Goal: Transaction & Acquisition: Book appointment/travel/reservation

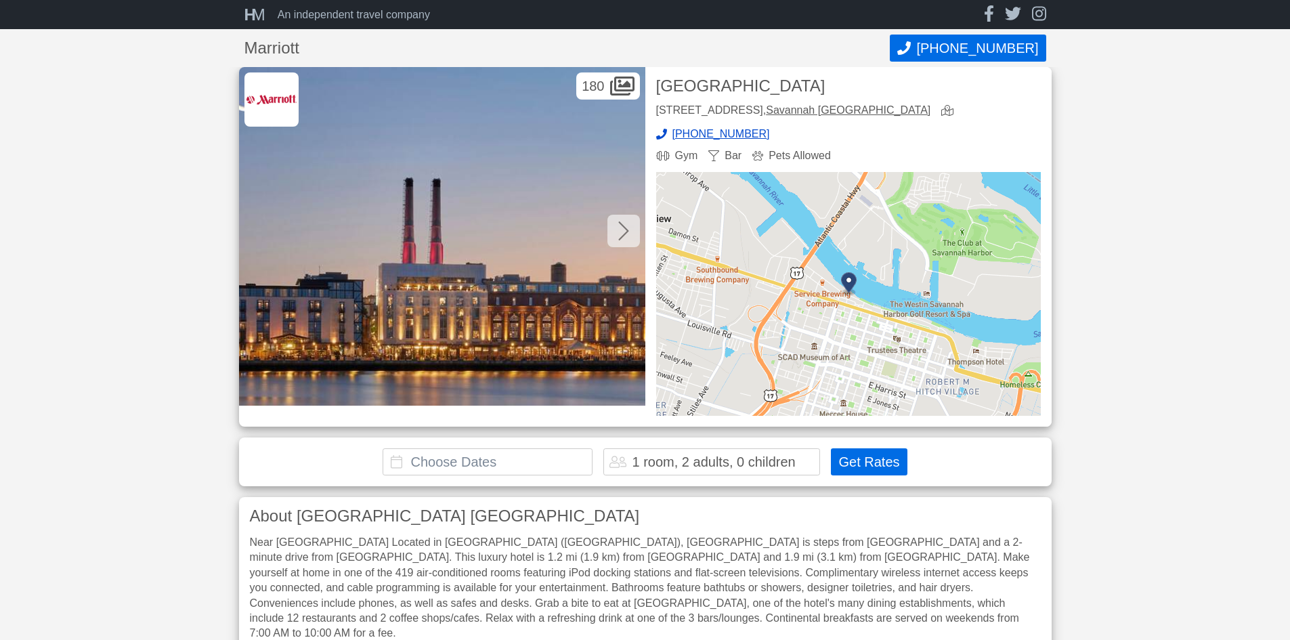
click at [614, 226] on div at bounding box center [624, 231] width 33 height 33
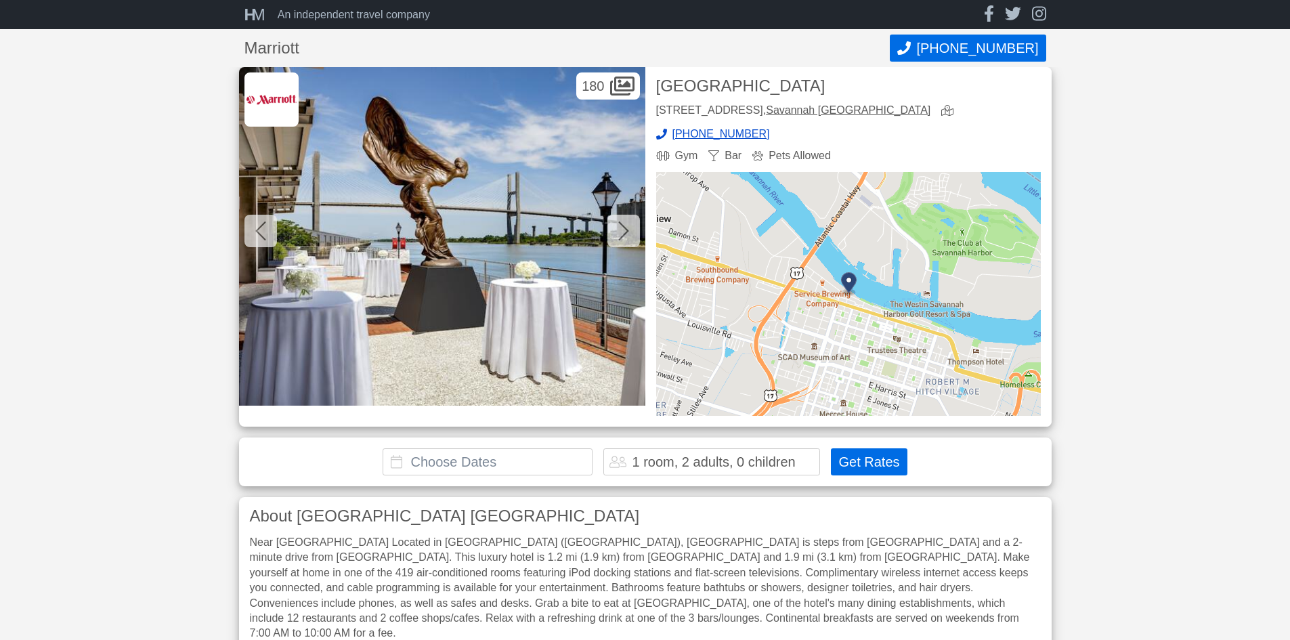
click at [614, 226] on div at bounding box center [624, 231] width 33 height 33
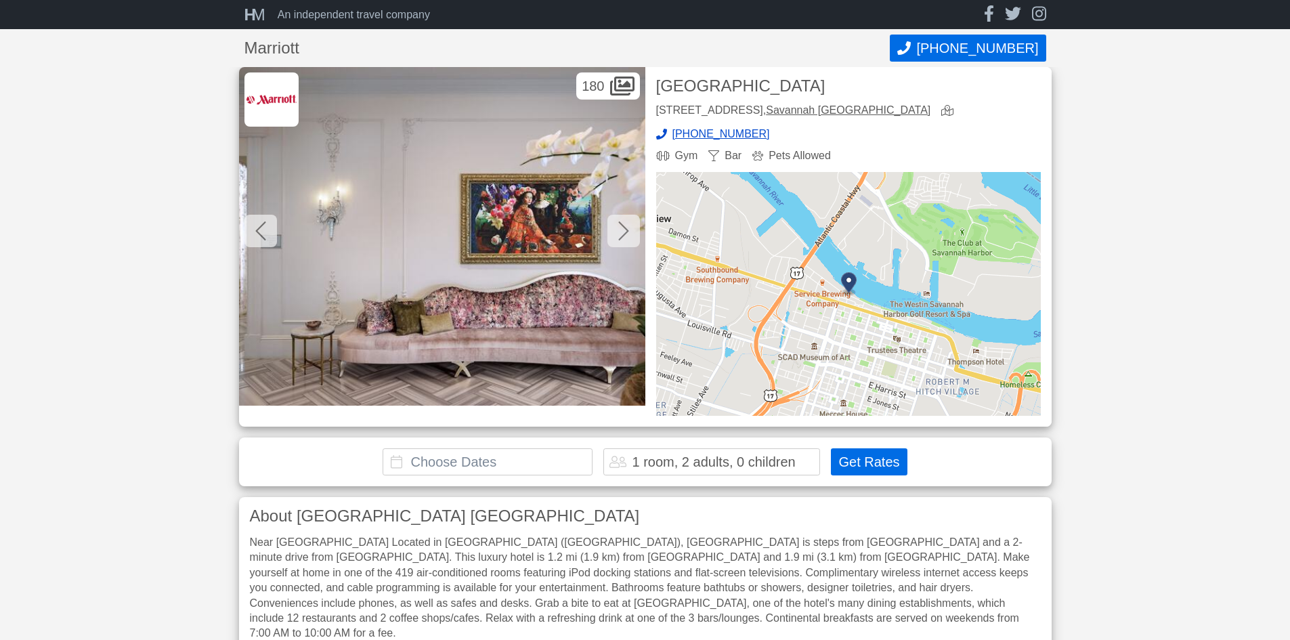
click at [614, 226] on div at bounding box center [624, 231] width 33 height 33
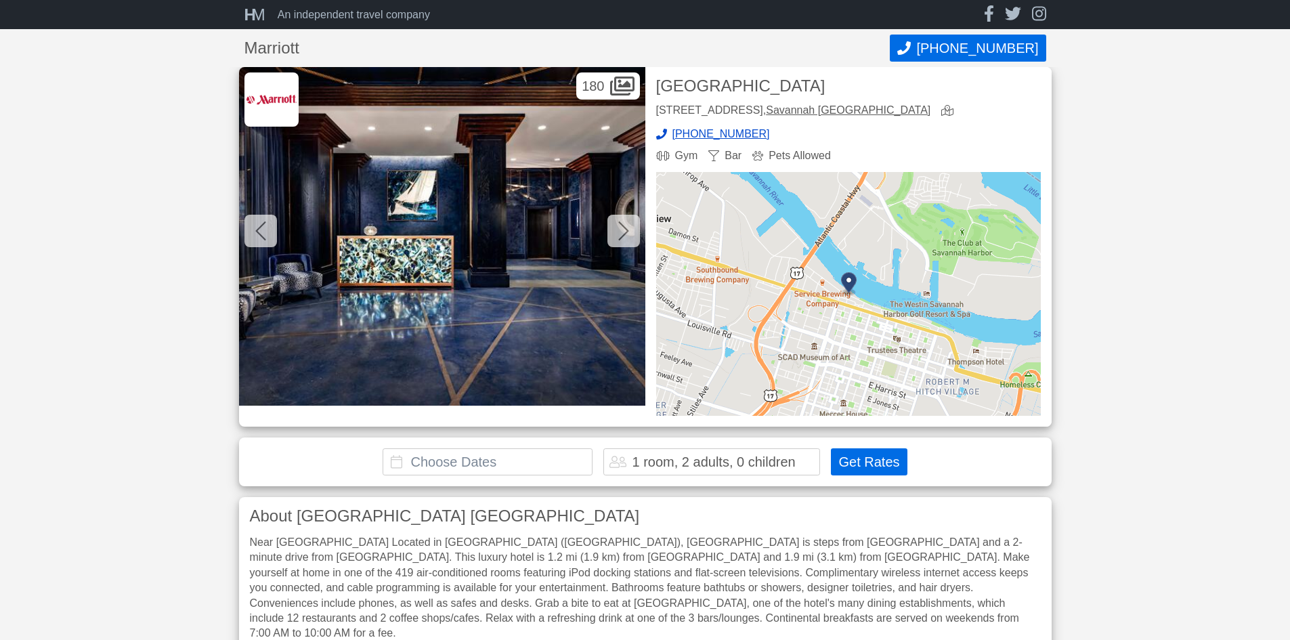
click at [614, 226] on div at bounding box center [624, 231] width 33 height 33
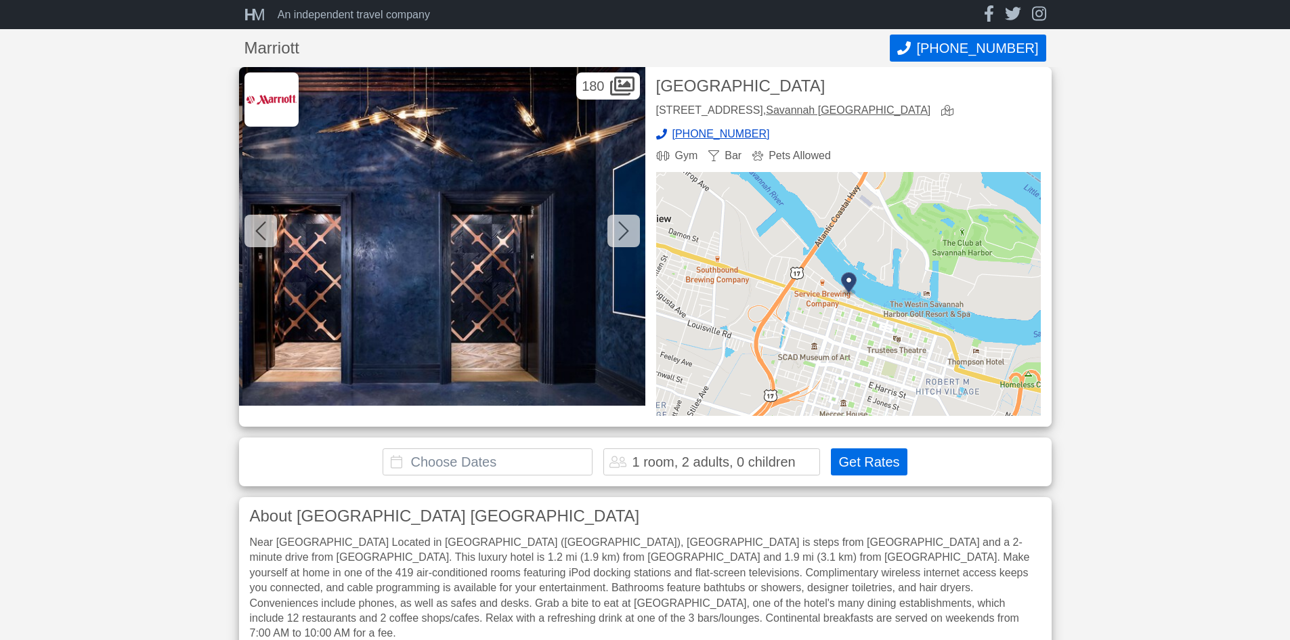
scroll to position [0, 1626]
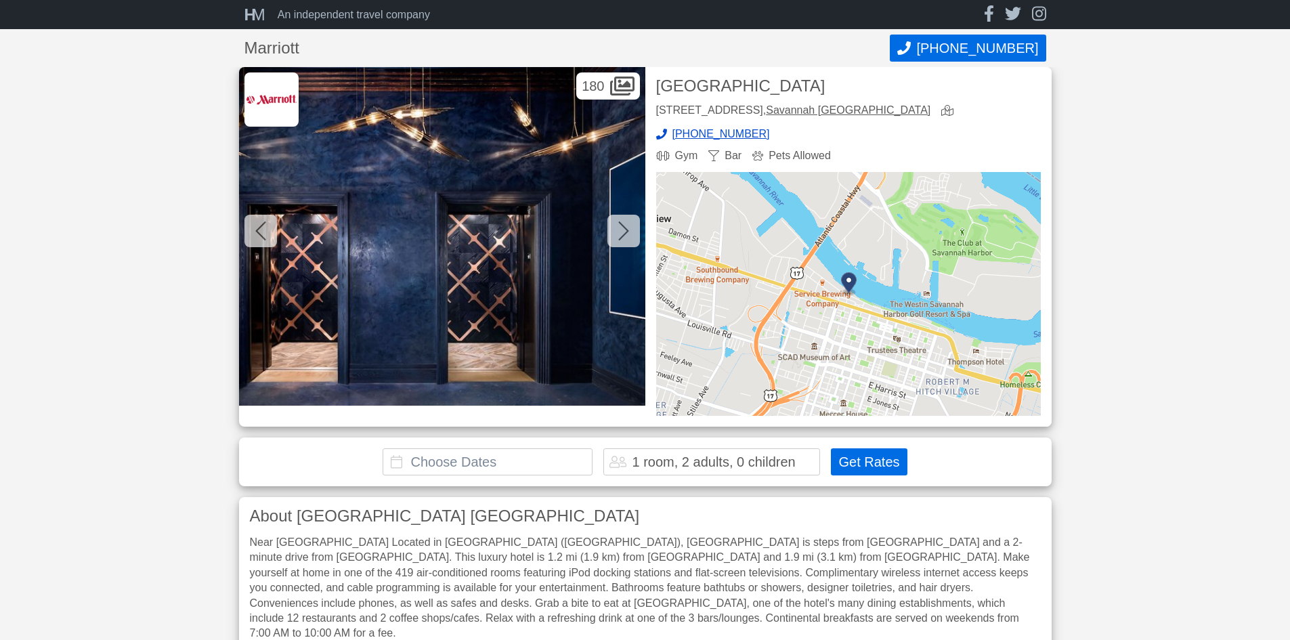
click at [610, 232] on div at bounding box center [624, 231] width 33 height 33
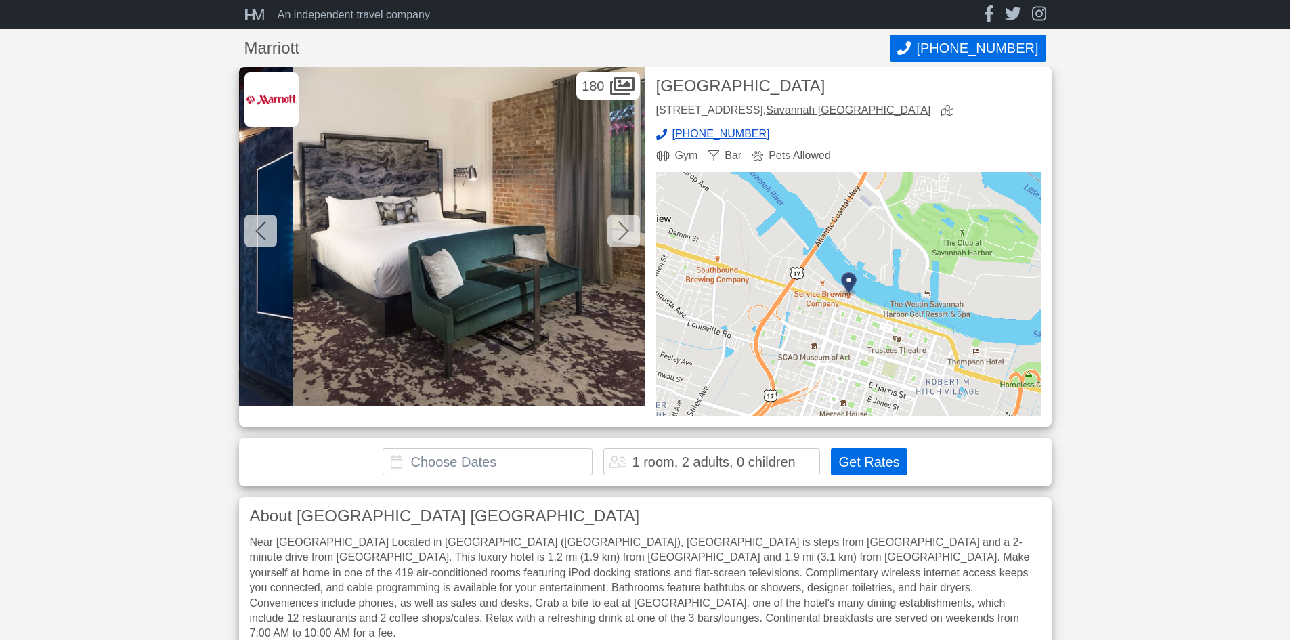
scroll to position [0, 2032]
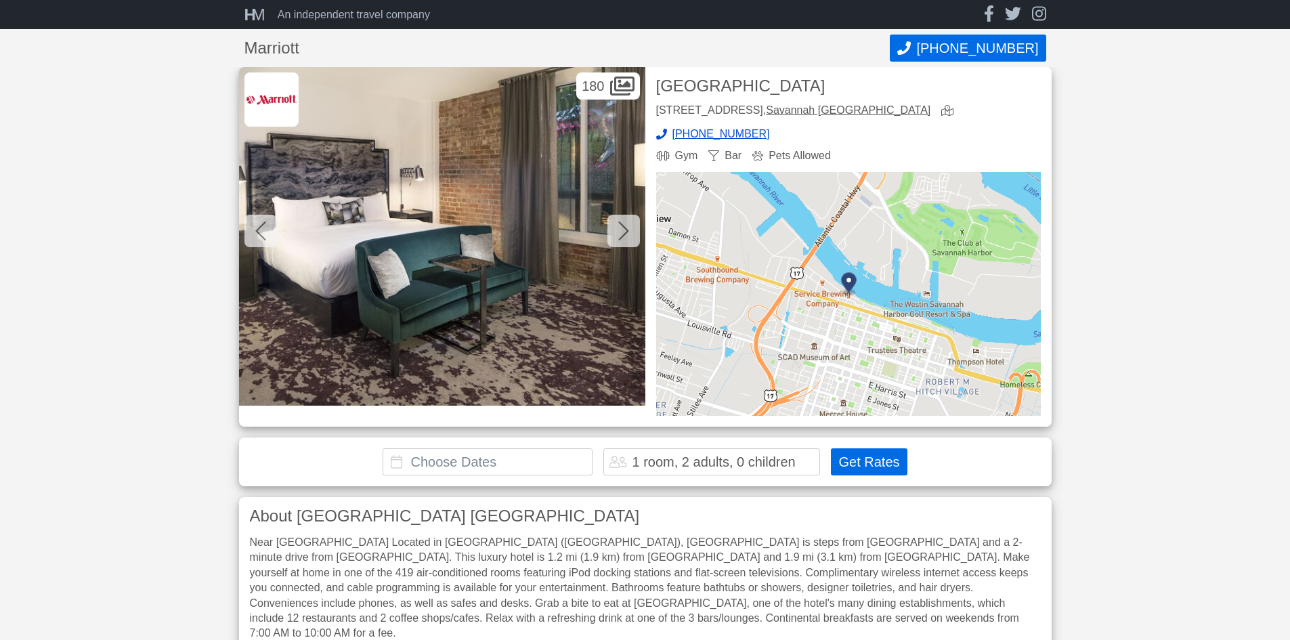
click at [610, 232] on div at bounding box center [624, 231] width 33 height 33
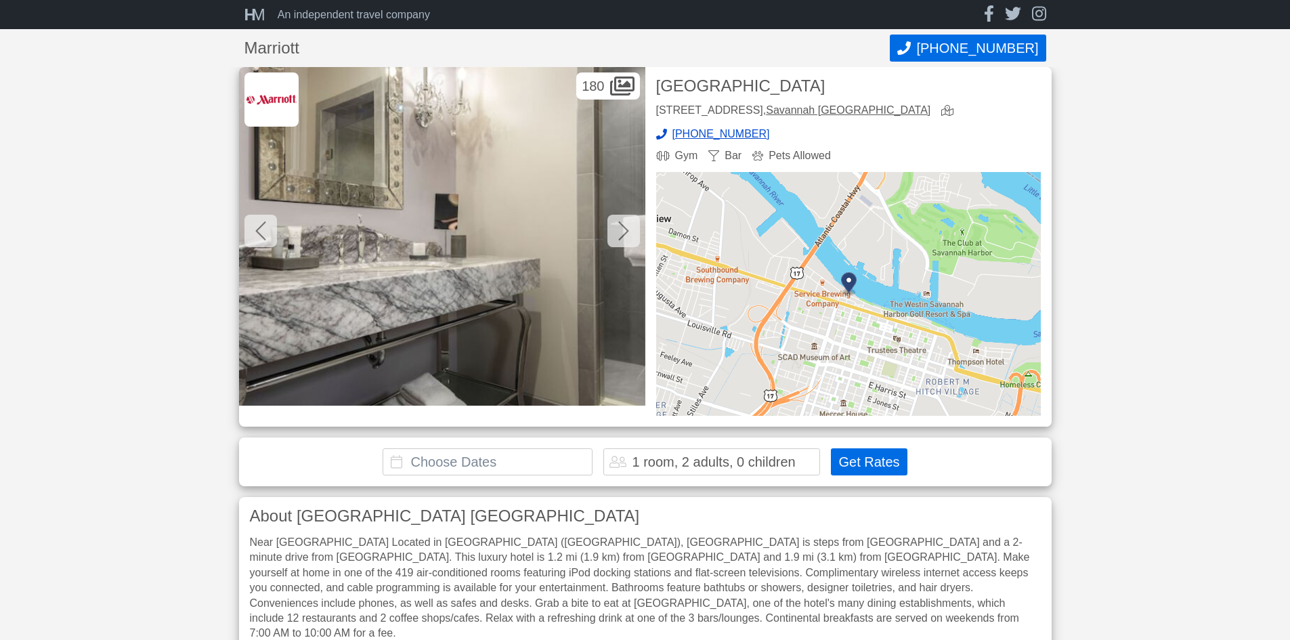
click at [610, 232] on div at bounding box center [624, 231] width 33 height 33
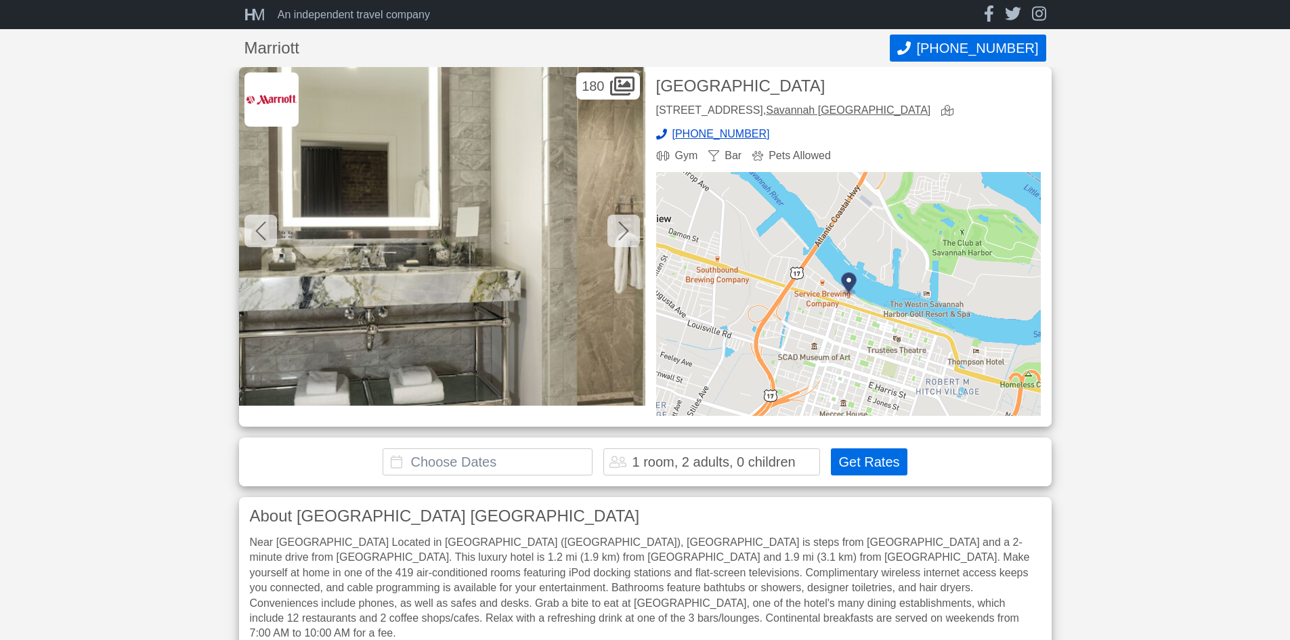
click at [610, 232] on div at bounding box center [624, 231] width 33 height 33
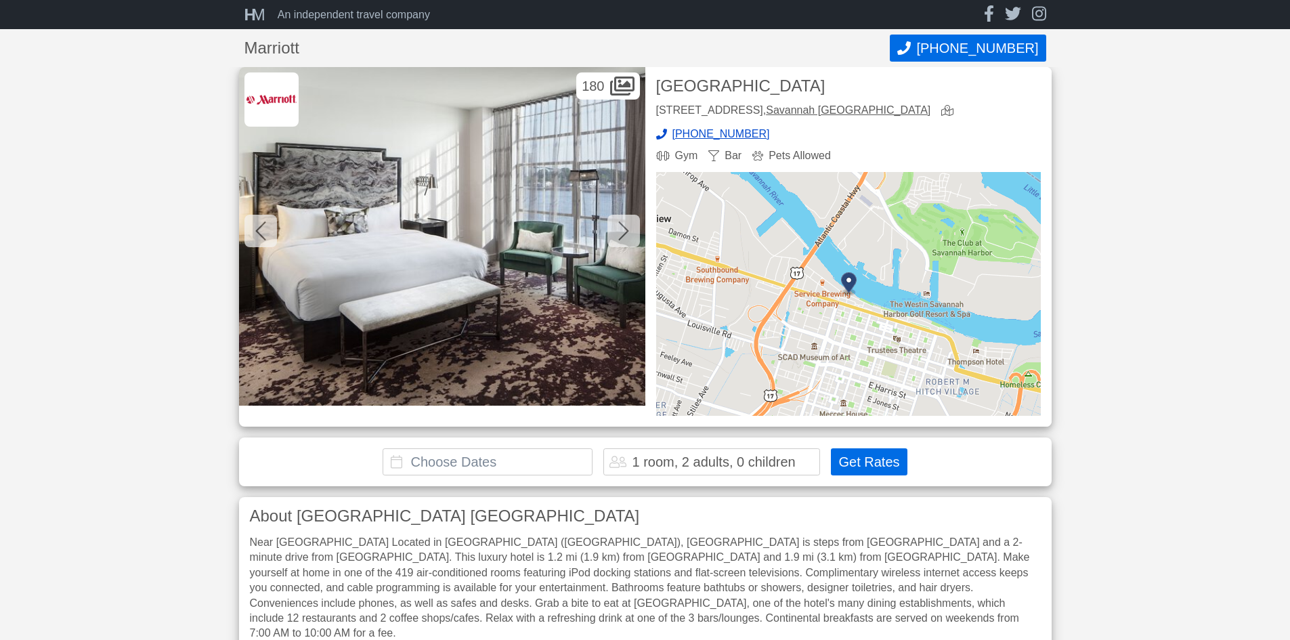
click at [610, 234] on div at bounding box center [624, 231] width 33 height 33
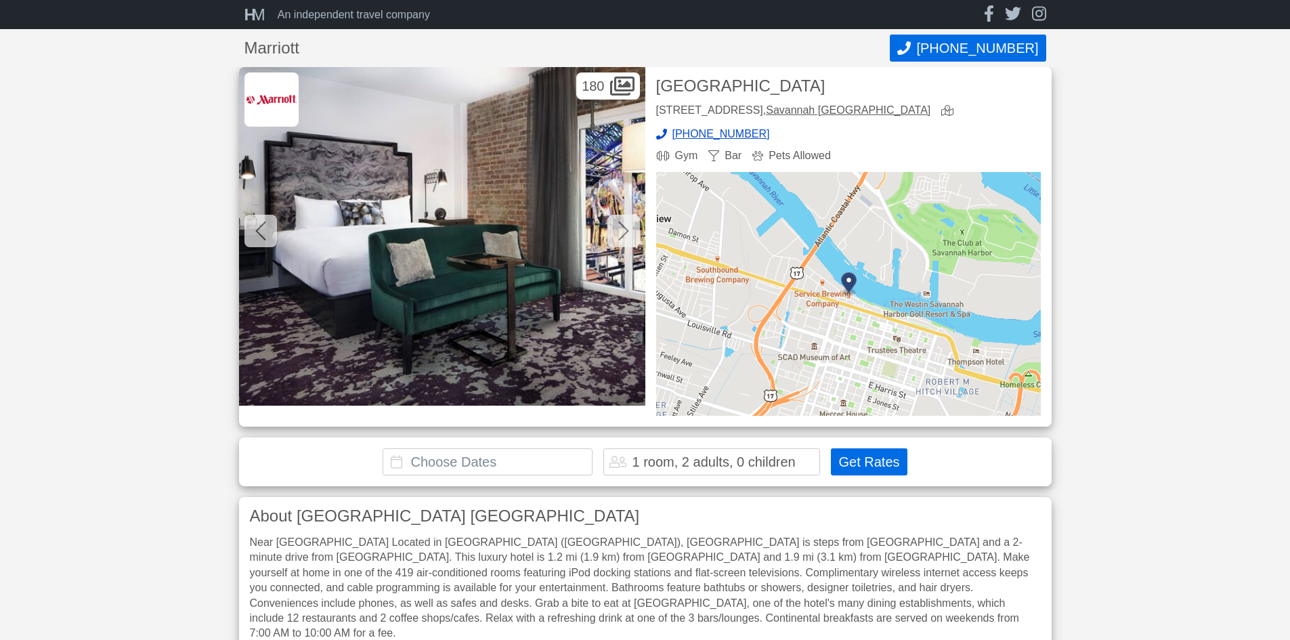
click at [616, 242] on div at bounding box center [624, 231] width 33 height 33
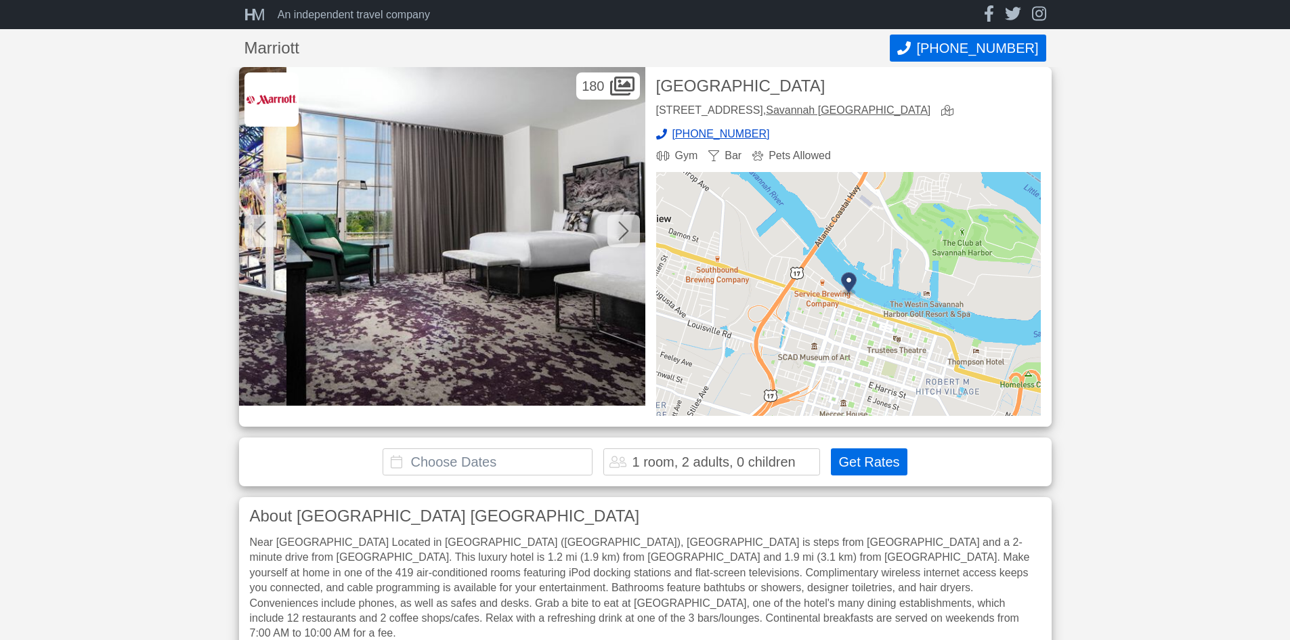
scroll to position [0, 4064]
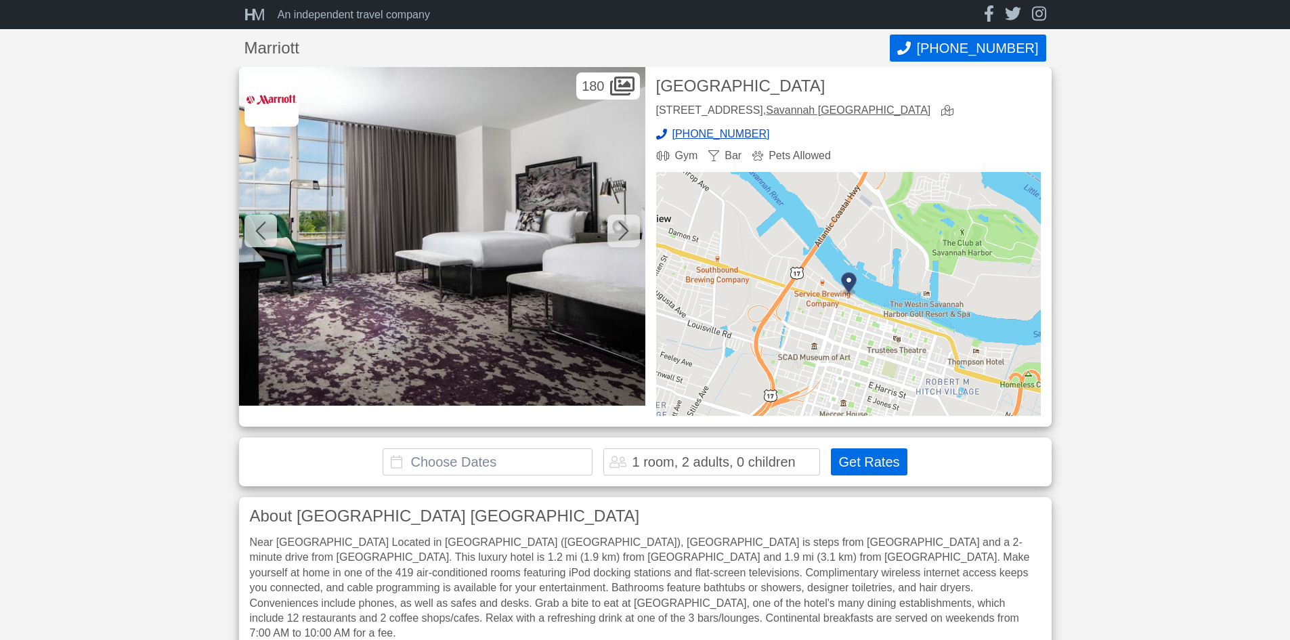
click at [616, 242] on div at bounding box center [624, 231] width 33 height 33
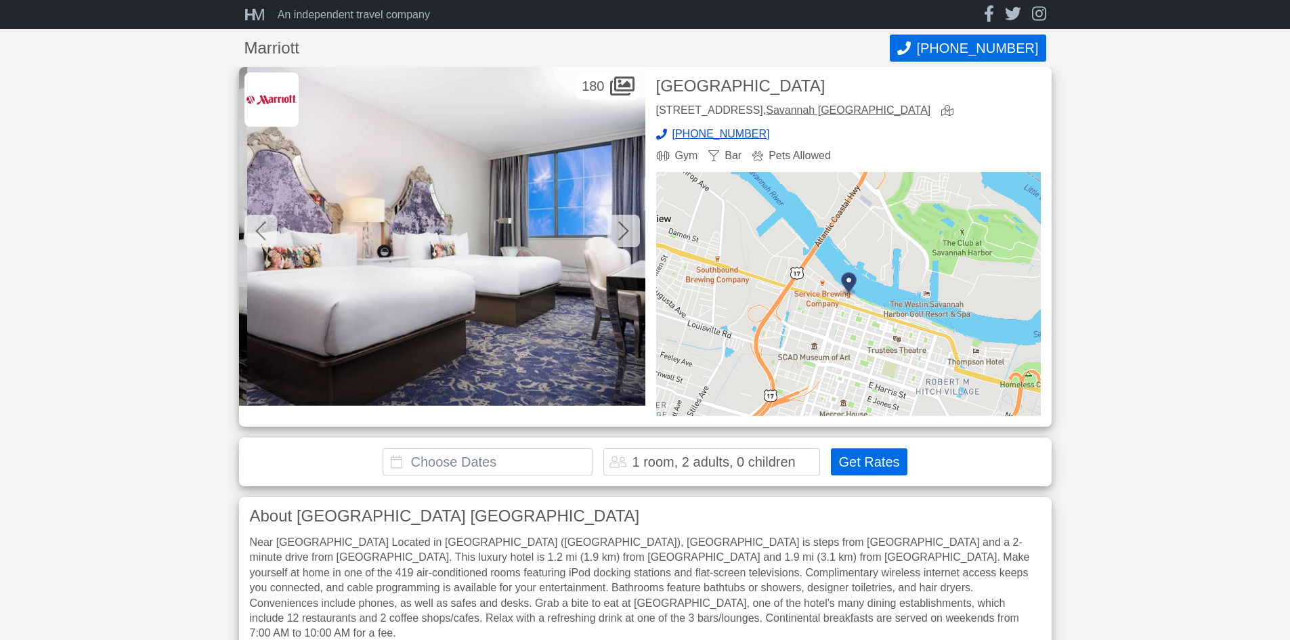
scroll to position [0, 4471]
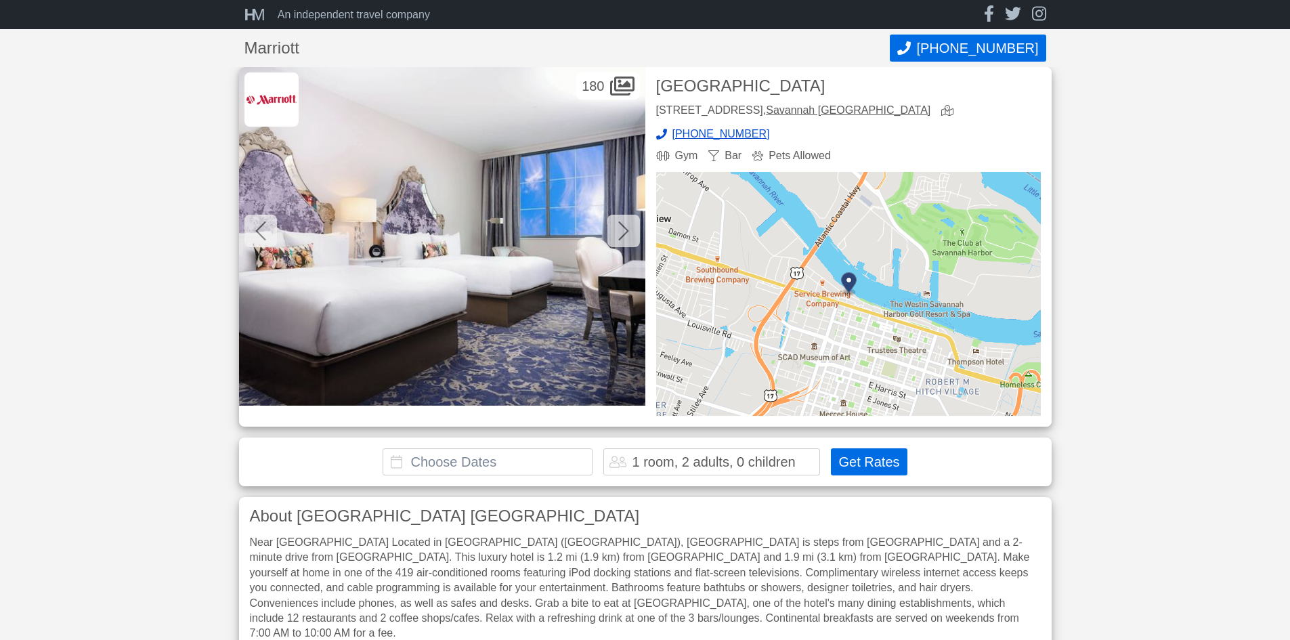
click at [616, 242] on div at bounding box center [624, 231] width 33 height 33
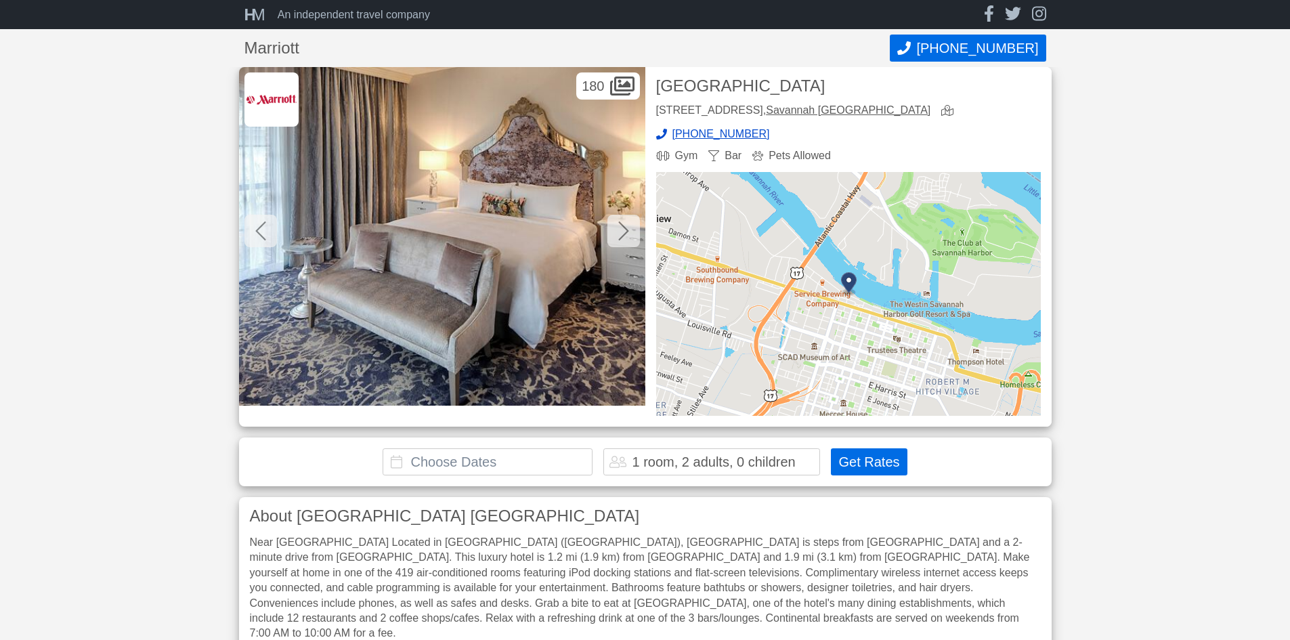
click at [616, 242] on div at bounding box center [624, 231] width 33 height 33
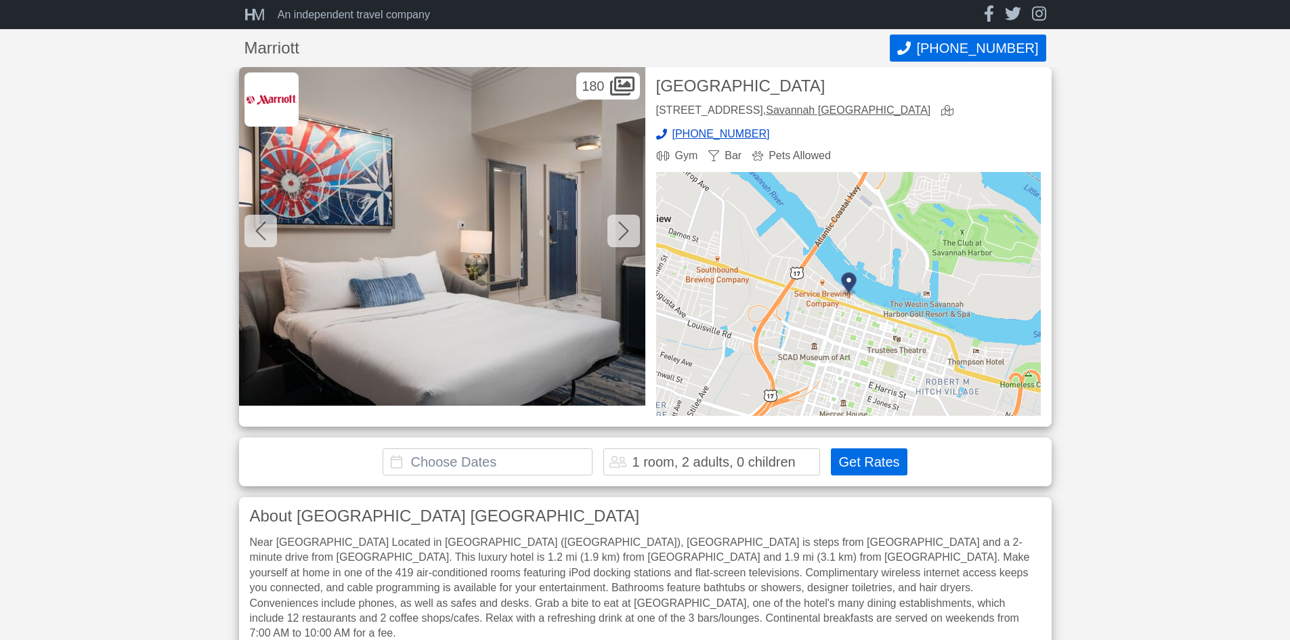
click at [616, 242] on div at bounding box center [624, 231] width 33 height 33
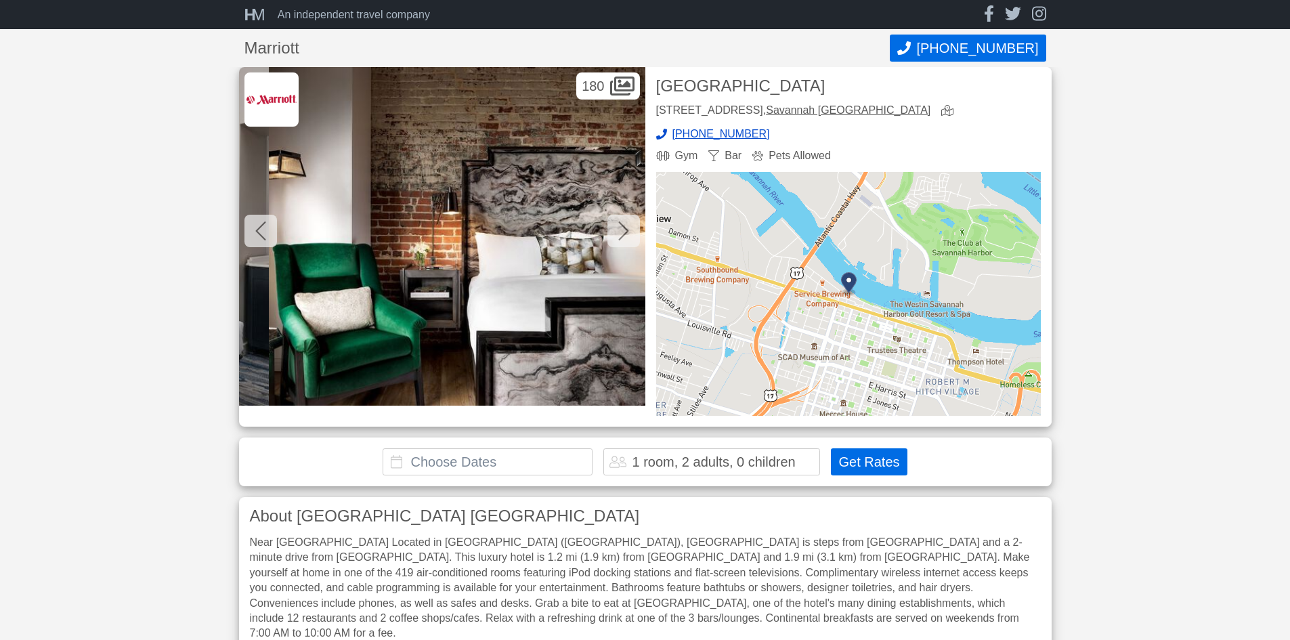
scroll to position [0, 5690]
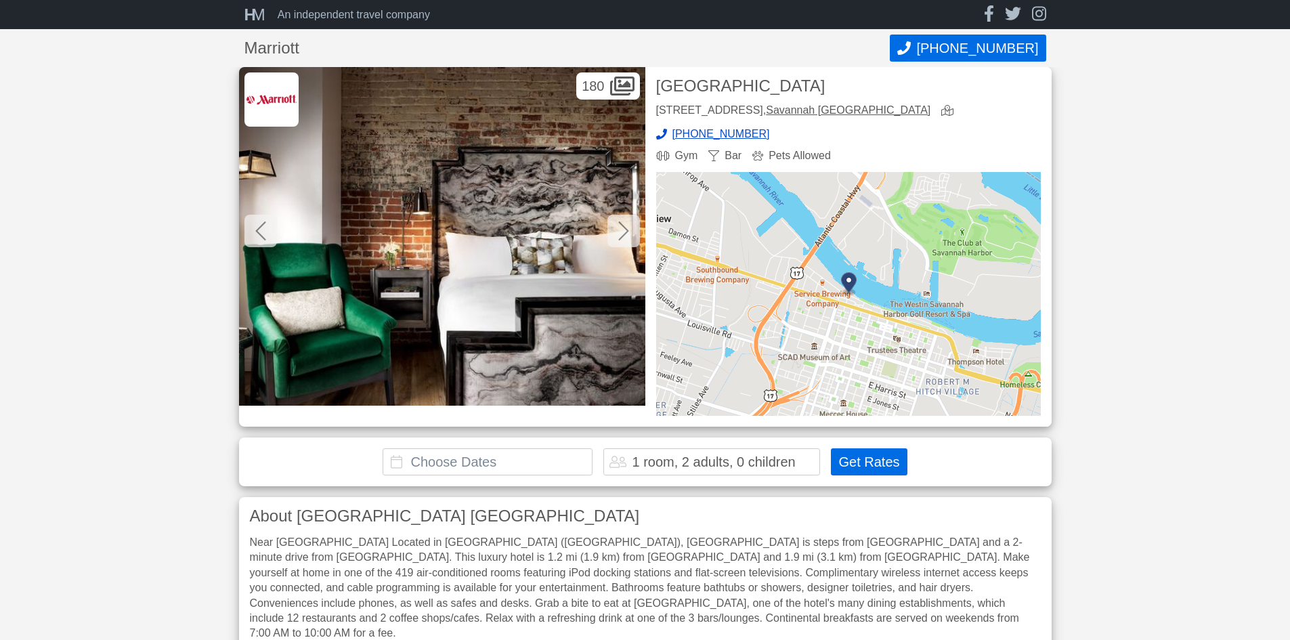
click at [525, 460] on input "text" at bounding box center [488, 461] width 210 height 27
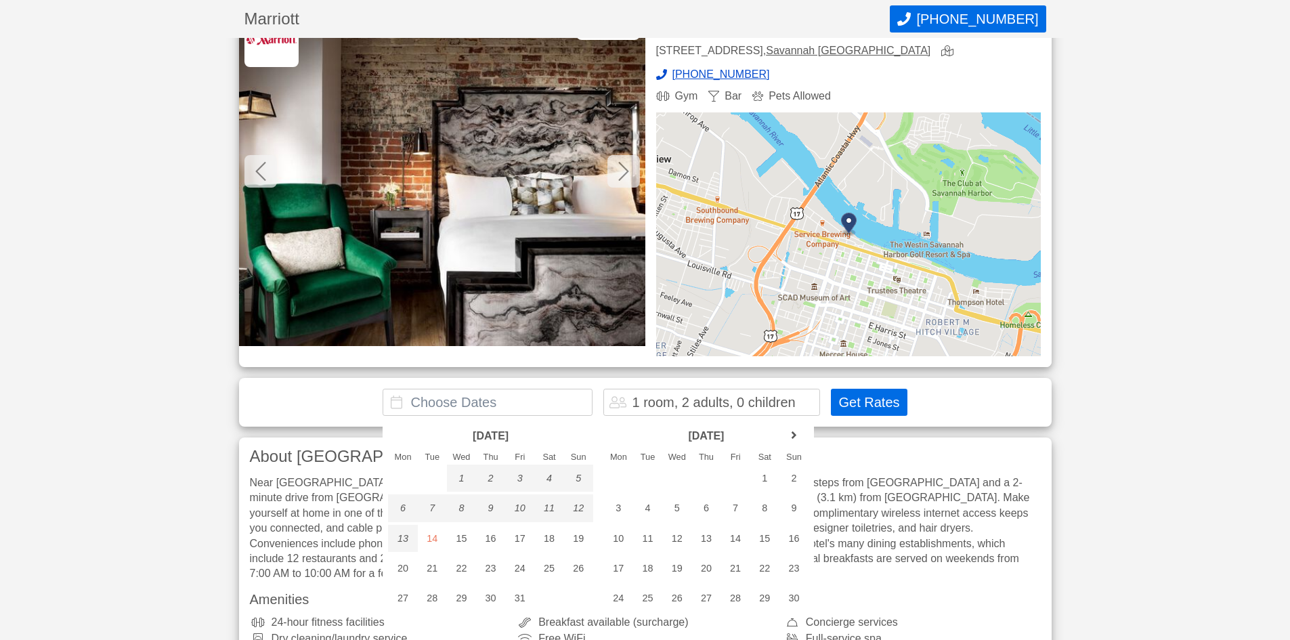
scroll to position [135, 0]
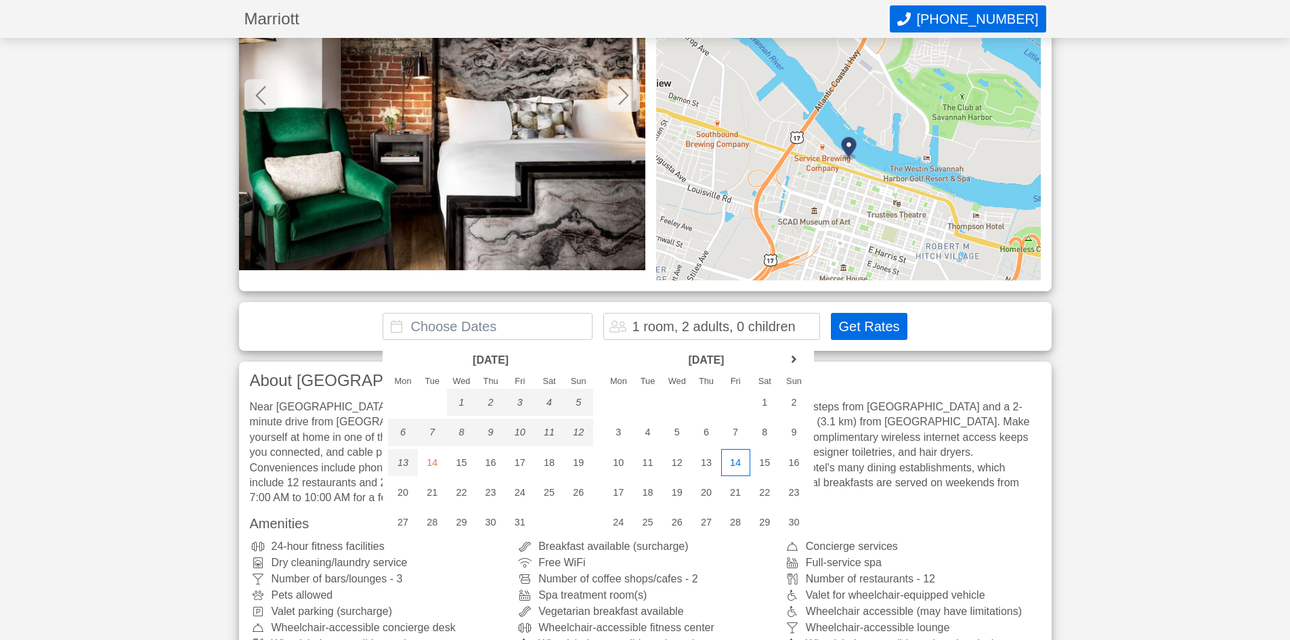
click at [738, 468] on div "14" at bounding box center [735, 462] width 29 height 27
click at [613, 493] on div "17" at bounding box center [618, 492] width 29 height 27
type input "[DATE] - [DATE]"
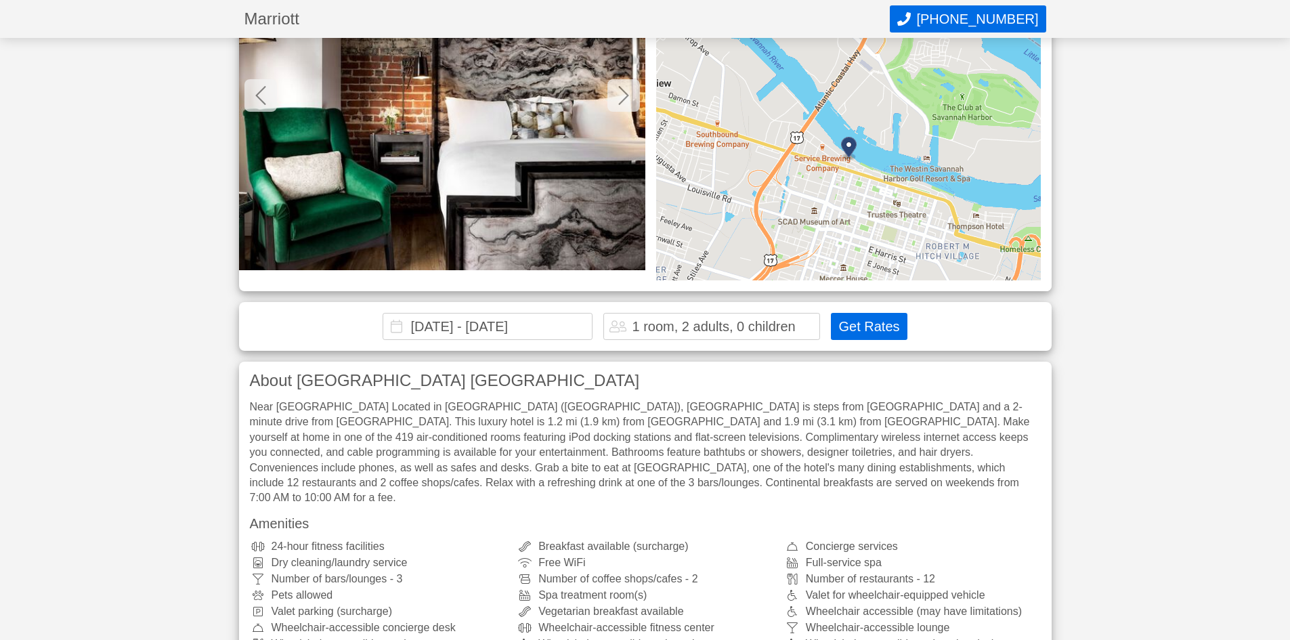
click at [852, 321] on button "Get Rates" at bounding box center [869, 326] width 76 height 27
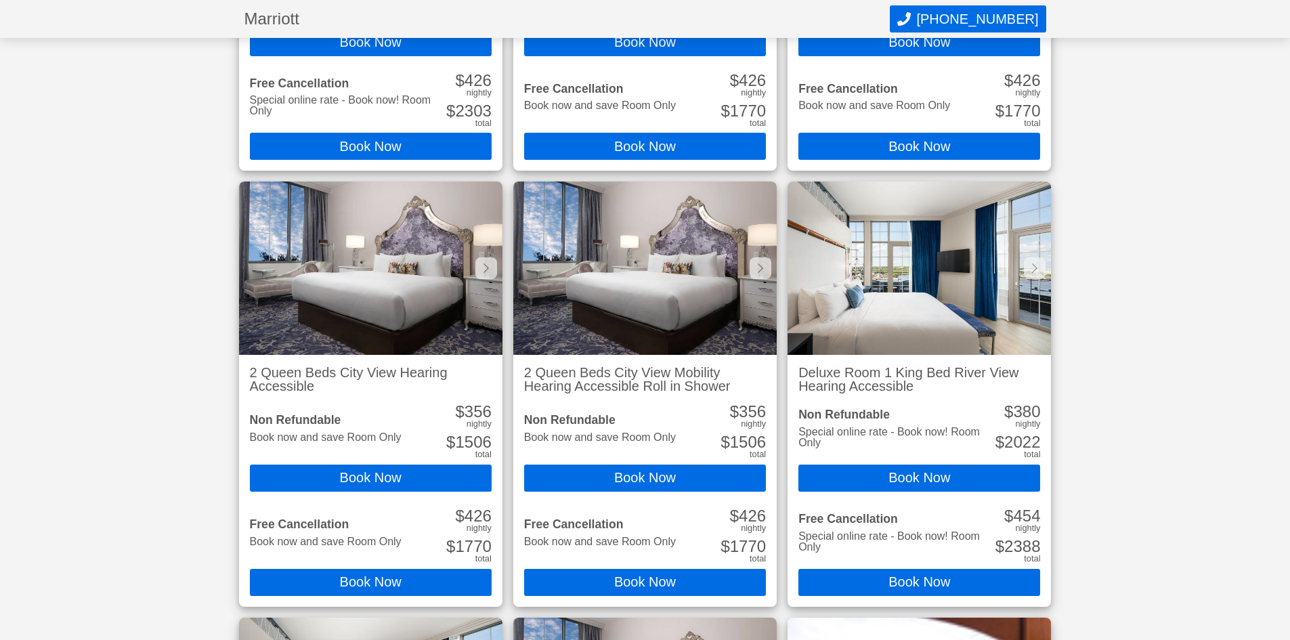
scroll to position [1198, 0]
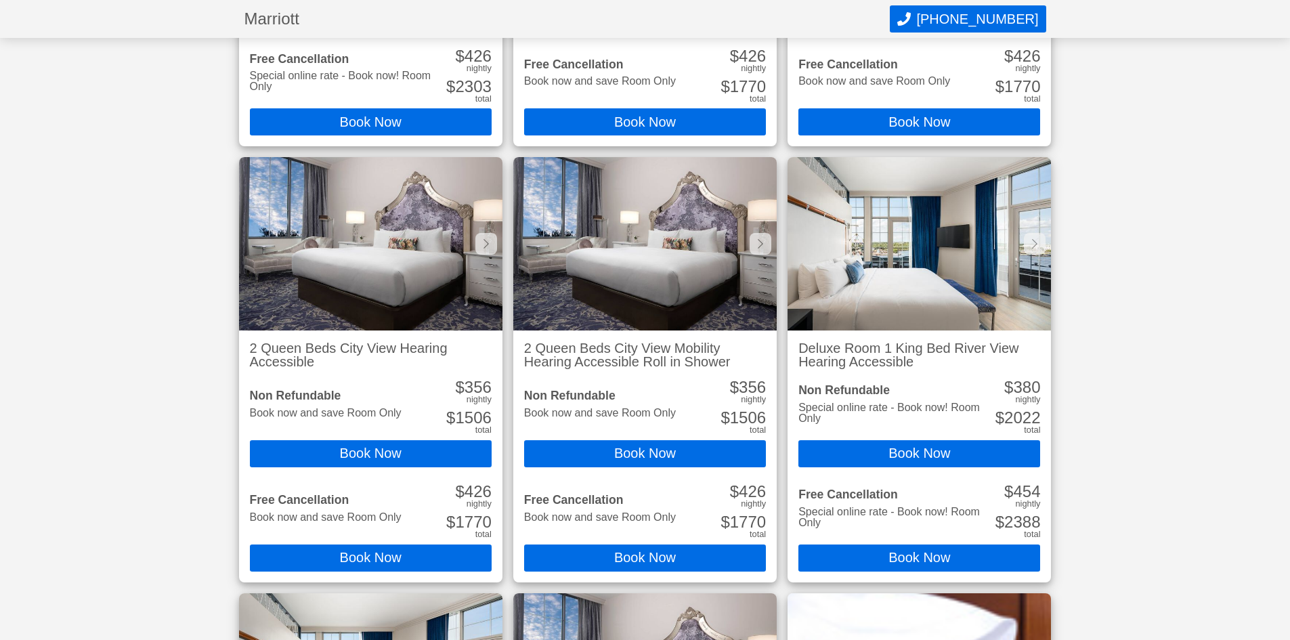
click at [365, 307] on img at bounding box center [371, 243] width 264 height 173
click at [386, 265] on img at bounding box center [371, 243] width 264 height 173
click at [349, 452] on button "Book Now" at bounding box center [371, 453] width 242 height 27
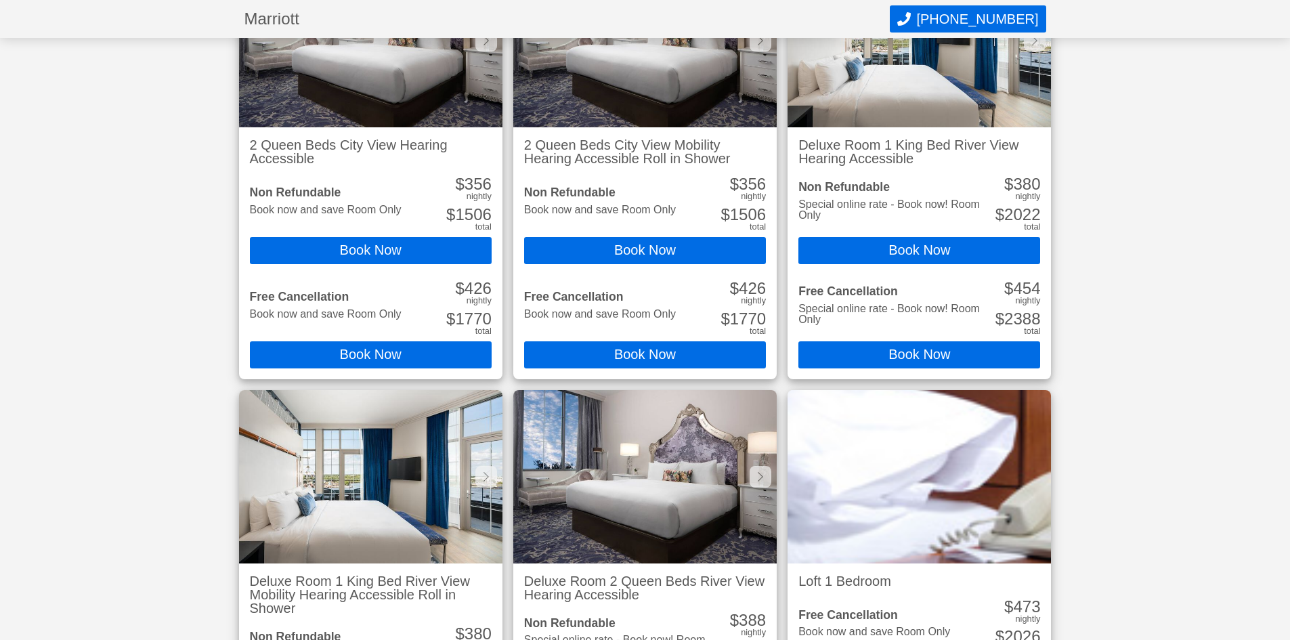
scroll to position [3079, 0]
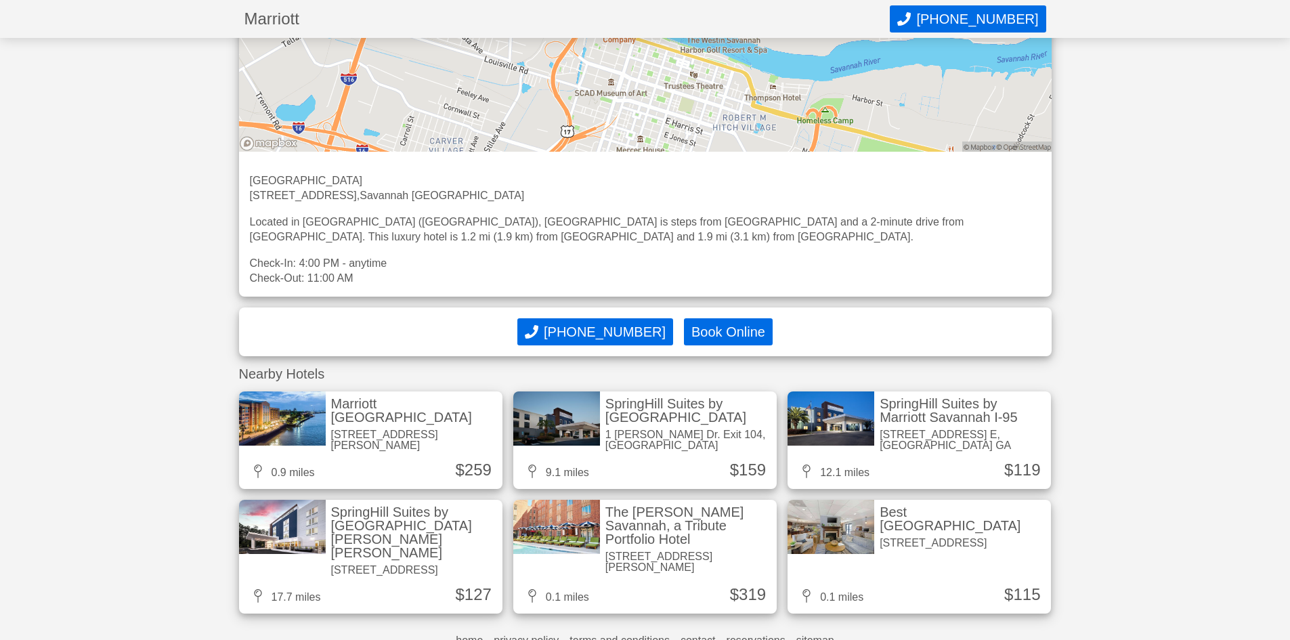
click at [365, 396] on div "Marriott Savannah Riverfront 100 General Mcintosh Blvd, Savannah GA" at bounding box center [414, 424] width 177 height 65
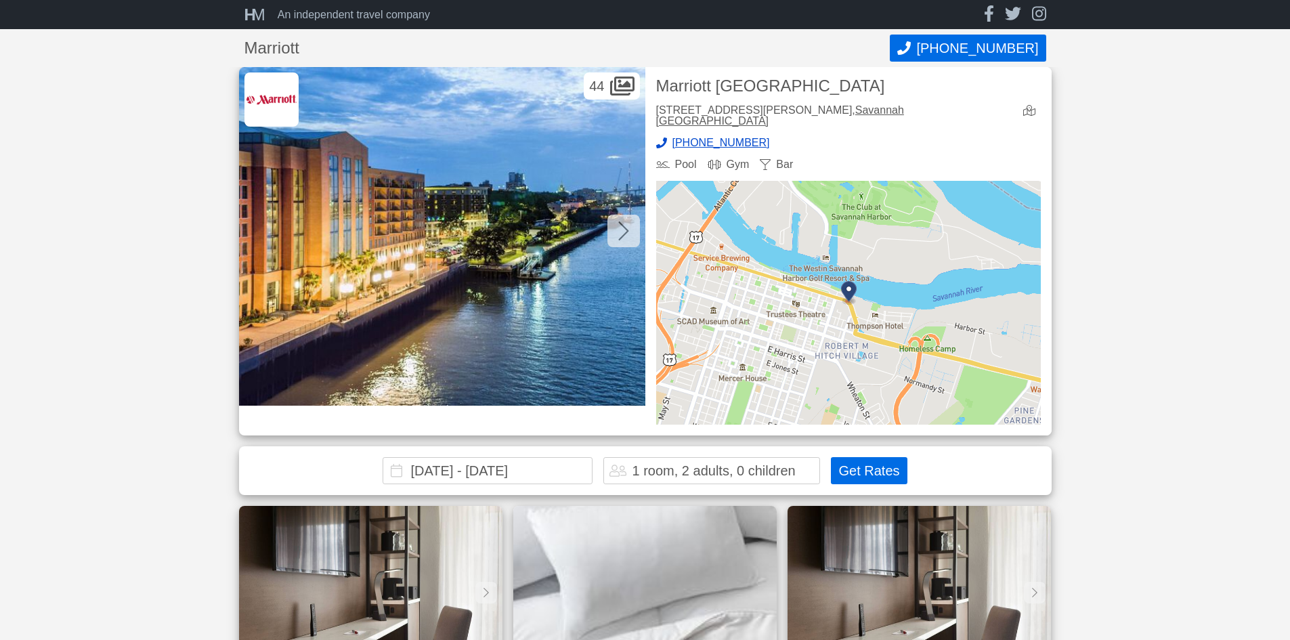
click at [625, 228] on icon at bounding box center [623, 231] width 10 height 19
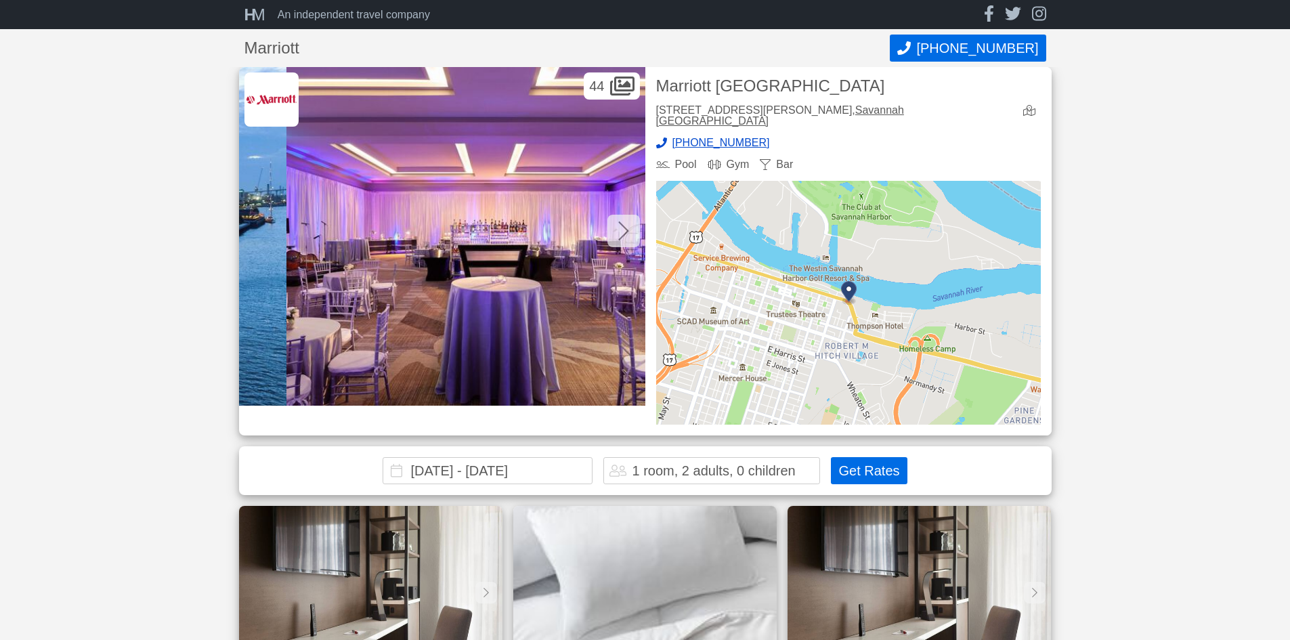
scroll to position [0, 406]
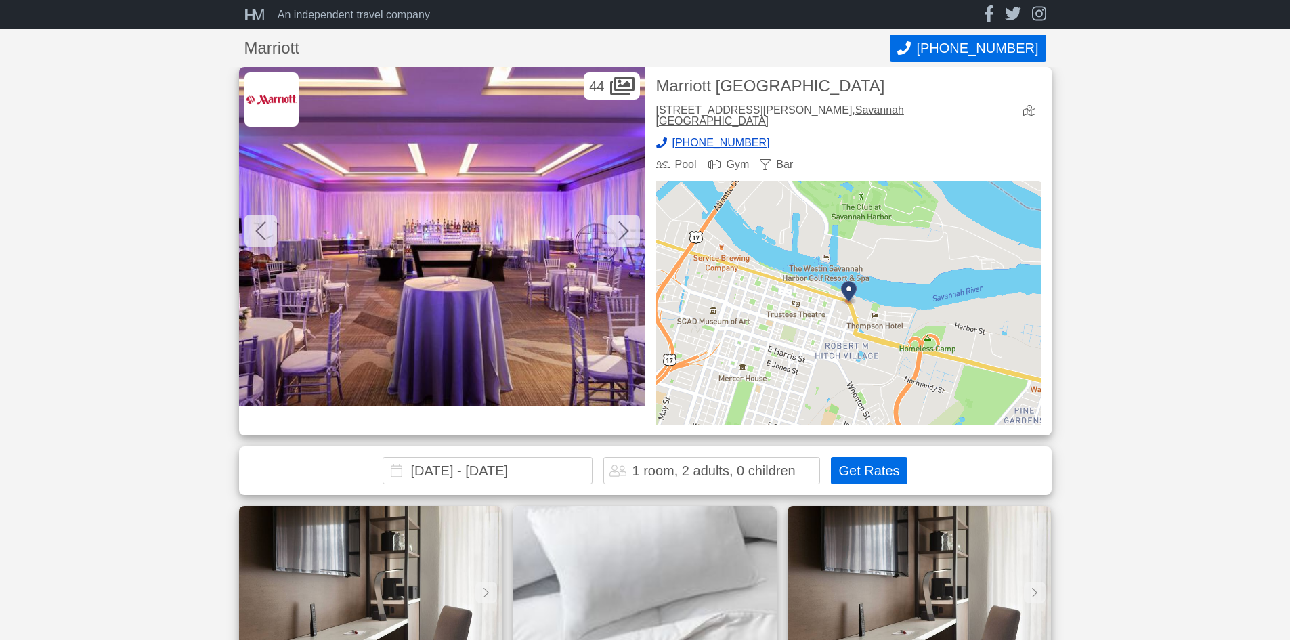
click at [625, 228] on icon at bounding box center [623, 231] width 10 height 19
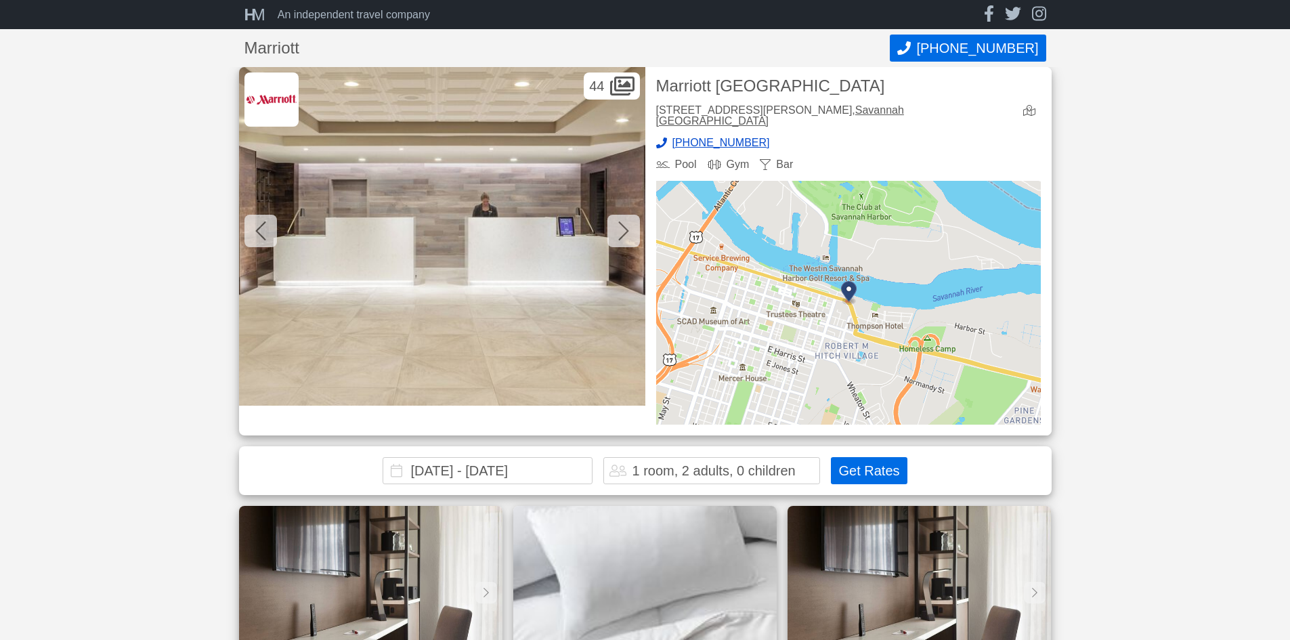
click at [625, 228] on icon at bounding box center [623, 231] width 10 height 19
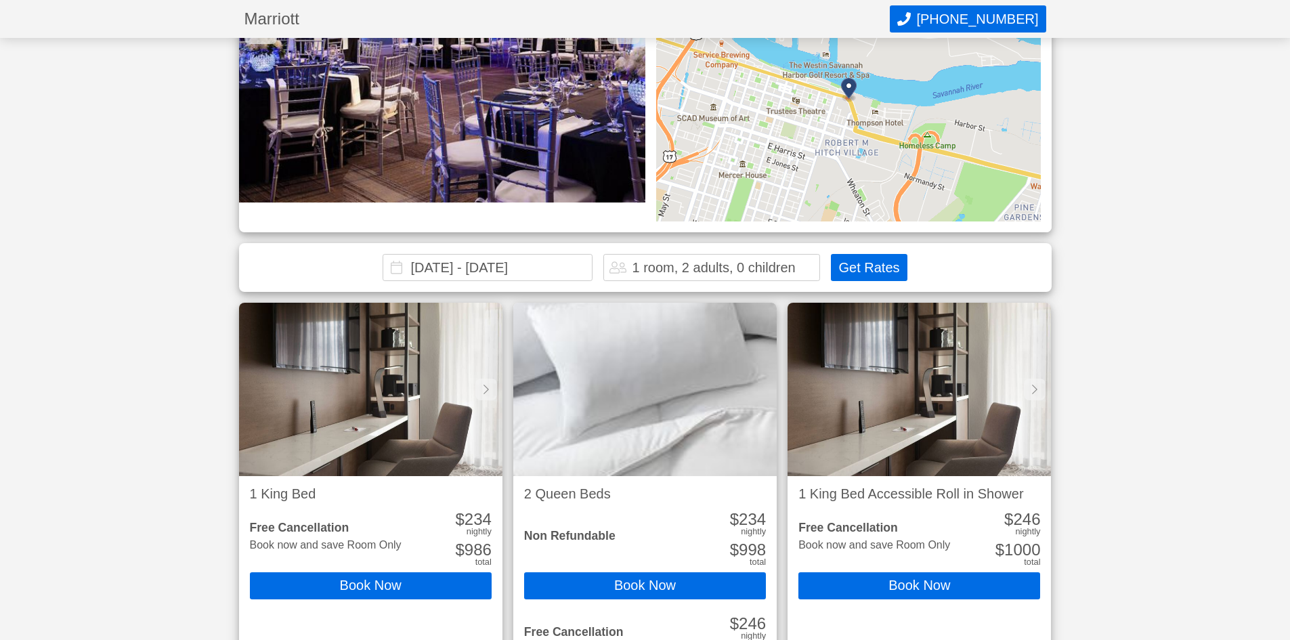
scroll to position [271, 0]
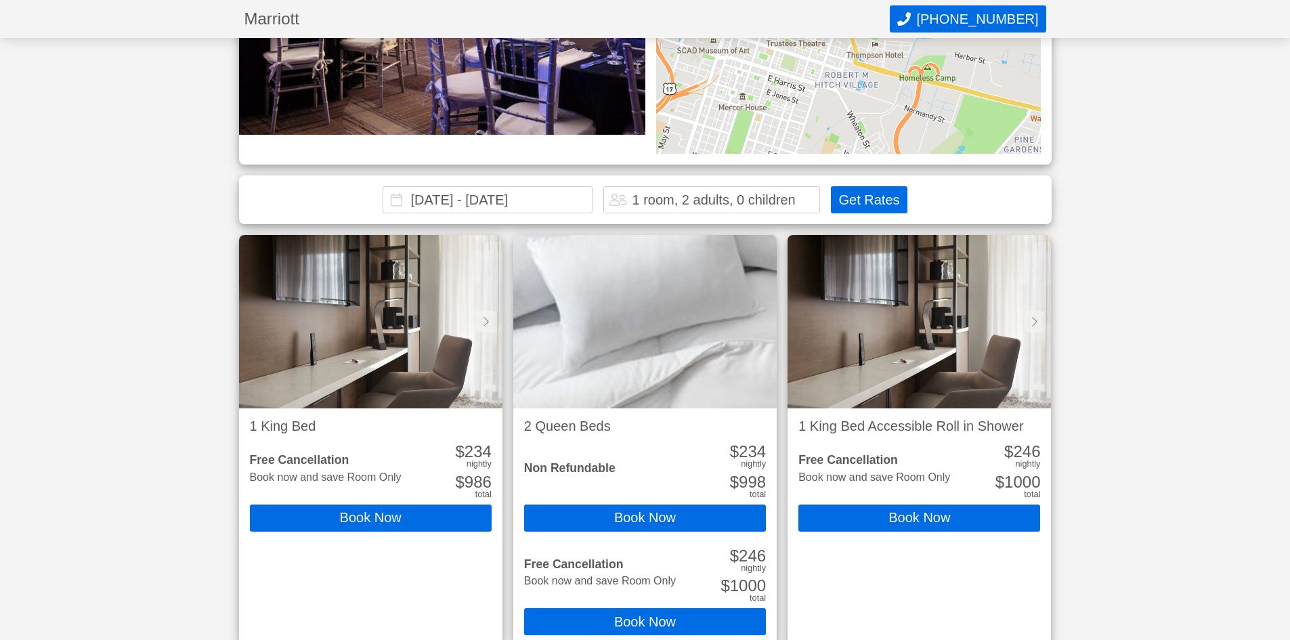
click at [659, 354] on img at bounding box center [645, 321] width 264 height 173
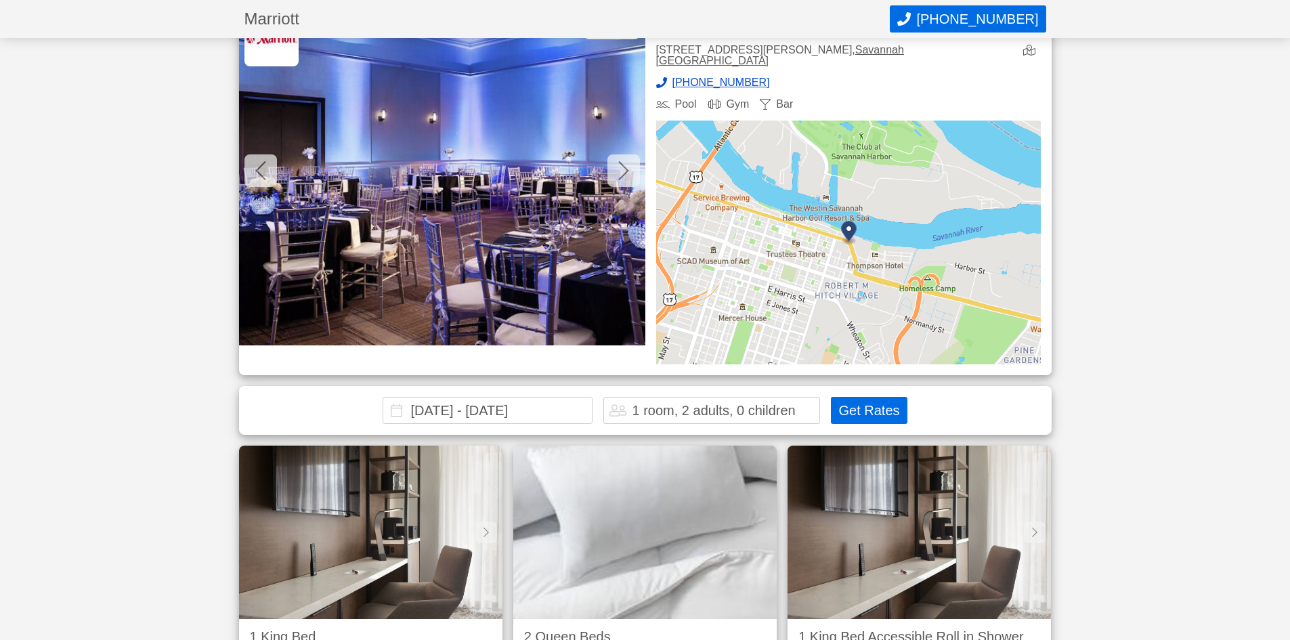
scroll to position [0, 0]
